Goal: Task Accomplishment & Management: Manage account settings

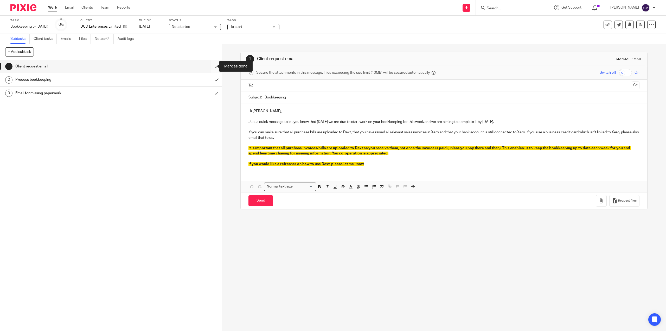
click at [213, 64] on input "submit" at bounding box center [111, 66] width 222 height 13
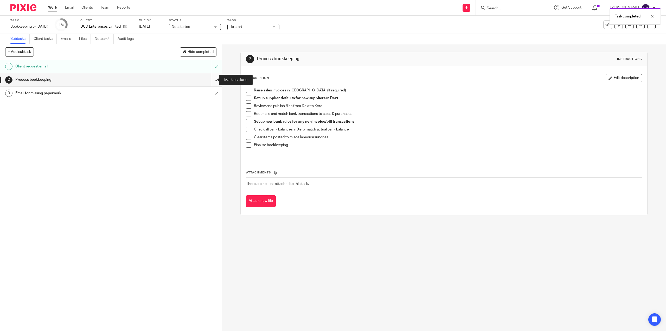
click at [210, 79] on input "submit" at bounding box center [111, 79] width 222 height 13
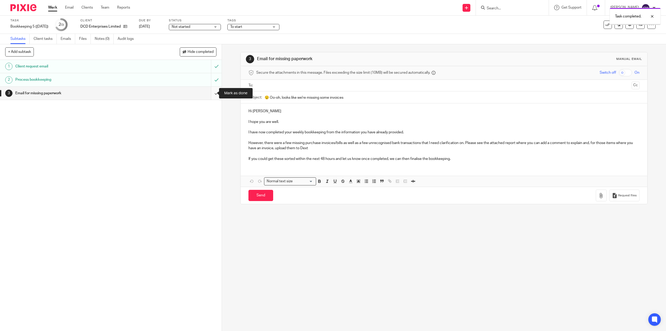
click at [211, 90] on input "submit" at bounding box center [111, 93] width 222 height 13
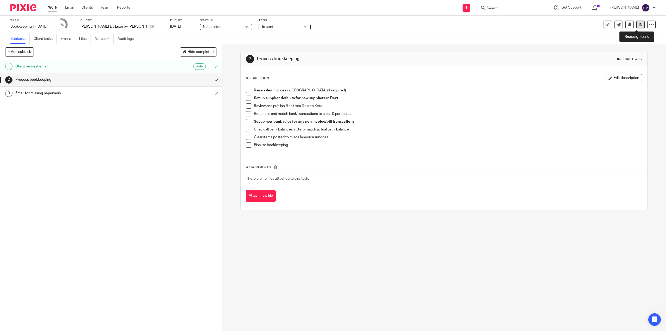
click at [639, 25] on link at bounding box center [640, 25] width 8 height 8
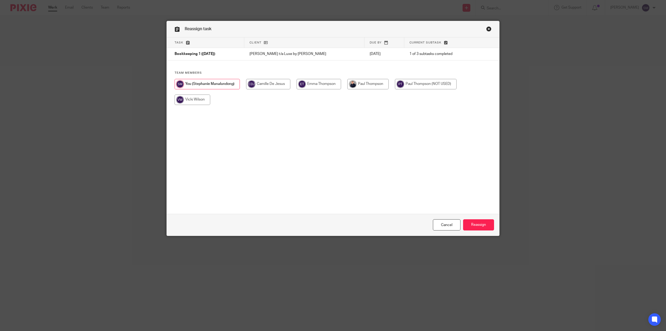
click at [372, 85] on input "radio" at bounding box center [367, 84] width 41 height 10
radio input "true"
click at [479, 226] on input "Reassign" at bounding box center [478, 224] width 31 height 11
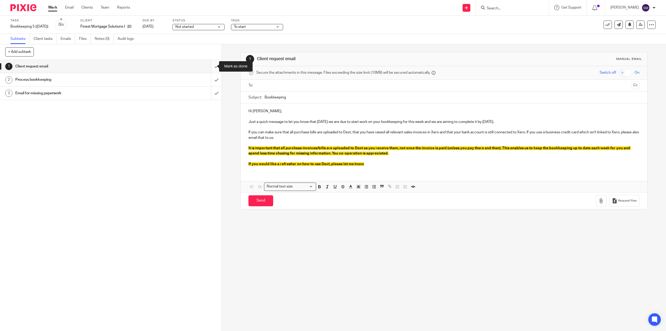
click at [210, 67] on input "submit" at bounding box center [111, 66] width 222 height 13
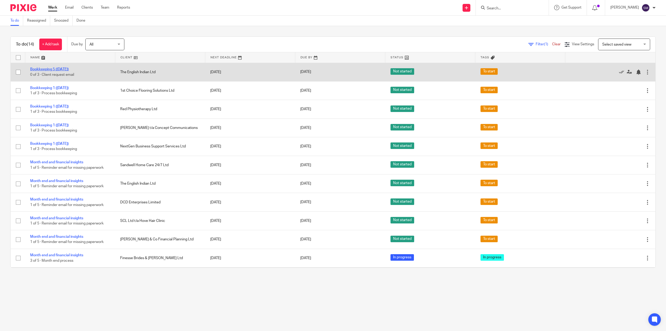
drag, startPoint x: 65, startPoint y: 71, endPoint x: 62, endPoint y: 69, distance: 3.7
